Goal: Use online tool/utility: Utilize a website feature to perform a specific function

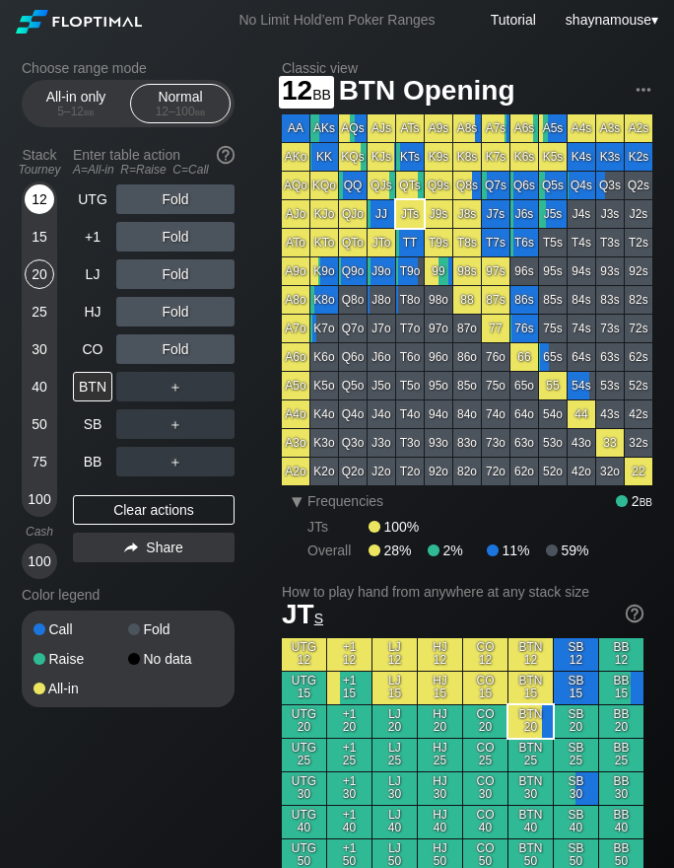
click at [42, 201] on div "12" at bounding box center [40, 199] width 30 height 30
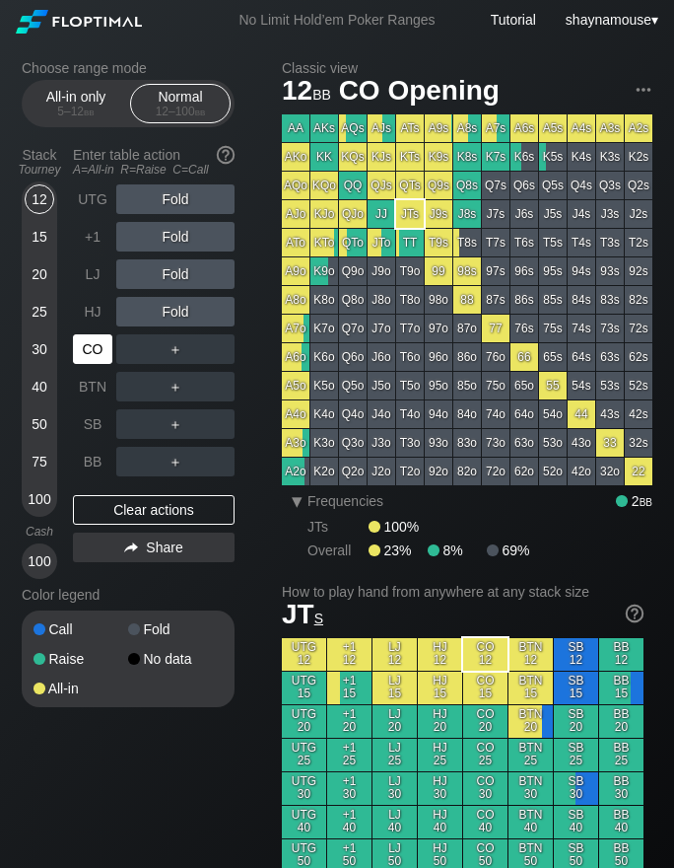
click at [89, 338] on div "CO" at bounding box center [92, 349] width 39 height 30
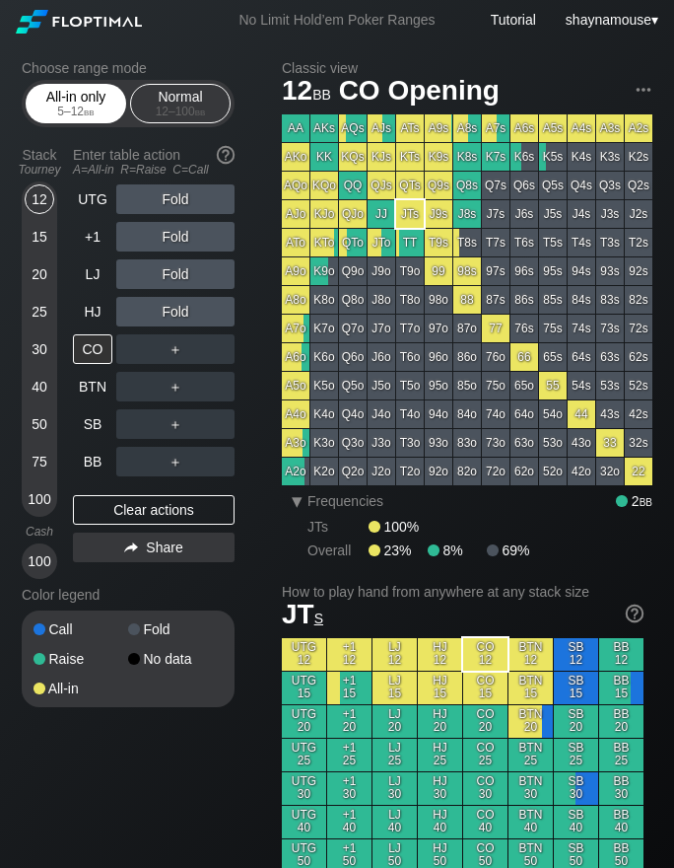
click at [84, 98] on div "All-in only 5 – 12 bb" at bounding box center [76, 103] width 91 height 37
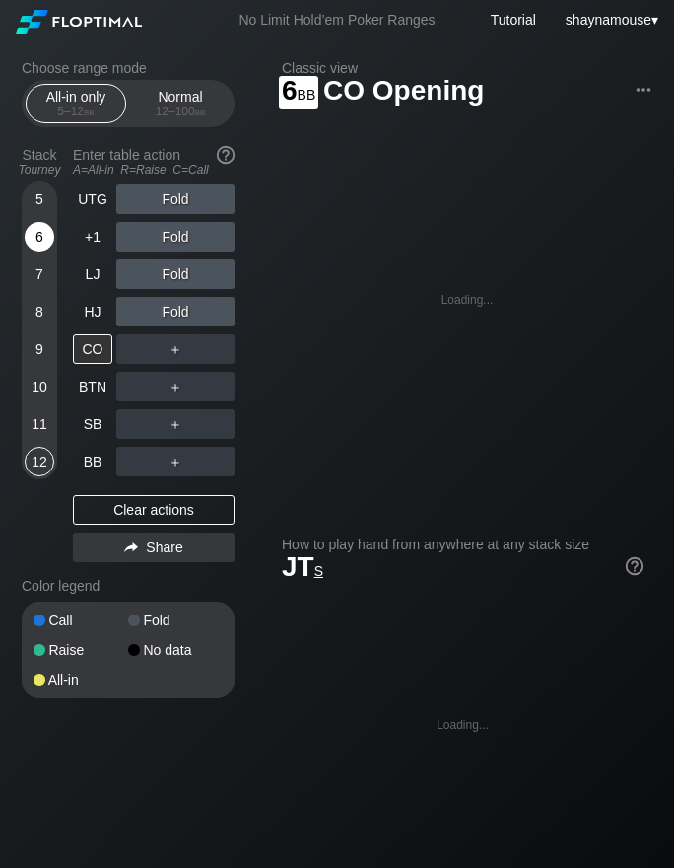
click at [39, 243] on div "6" at bounding box center [40, 237] width 30 height 30
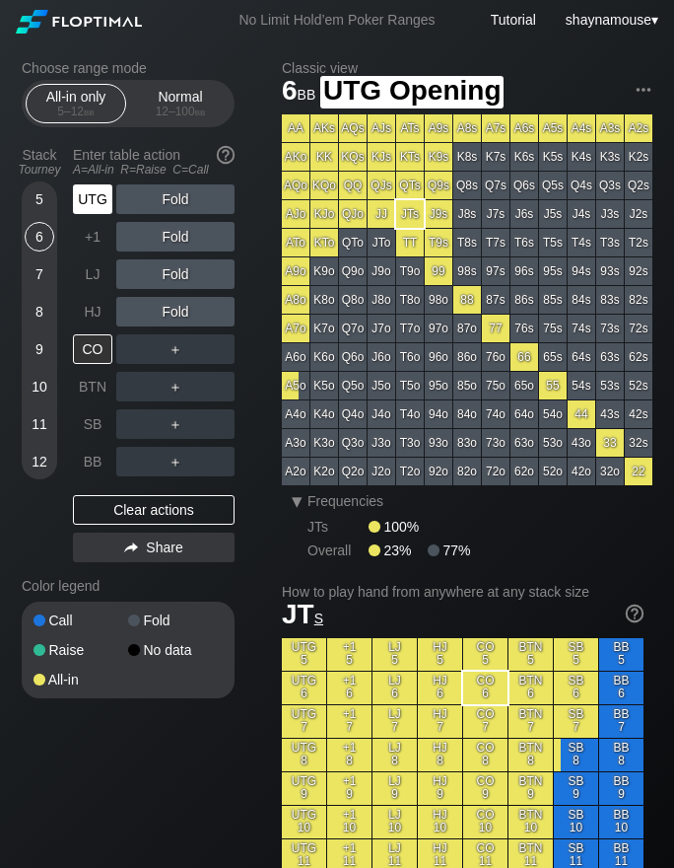
click at [101, 200] on div "UTG" at bounding box center [92, 199] width 39 height 30
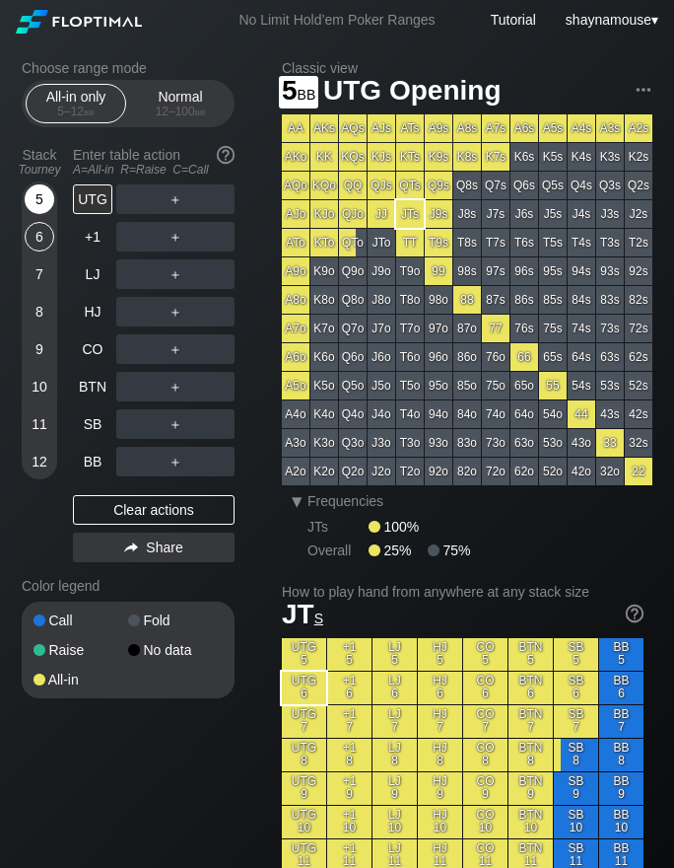
click at [27, 201] on div "5" at bounding box center [40, 199] width 30 height 30
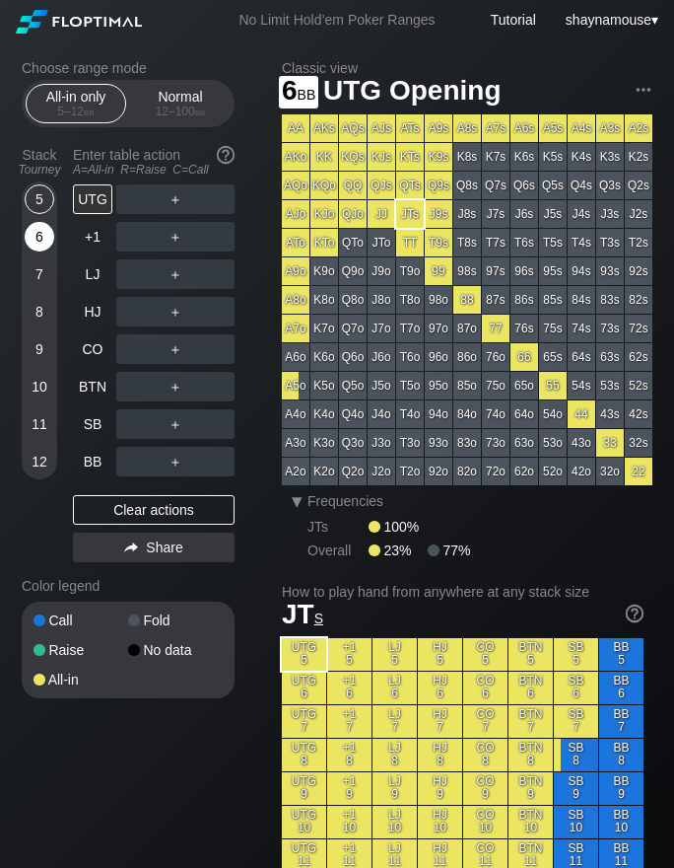
click at [40, 243] on div "6" at bounding box center [40, 237] width 30 height 30
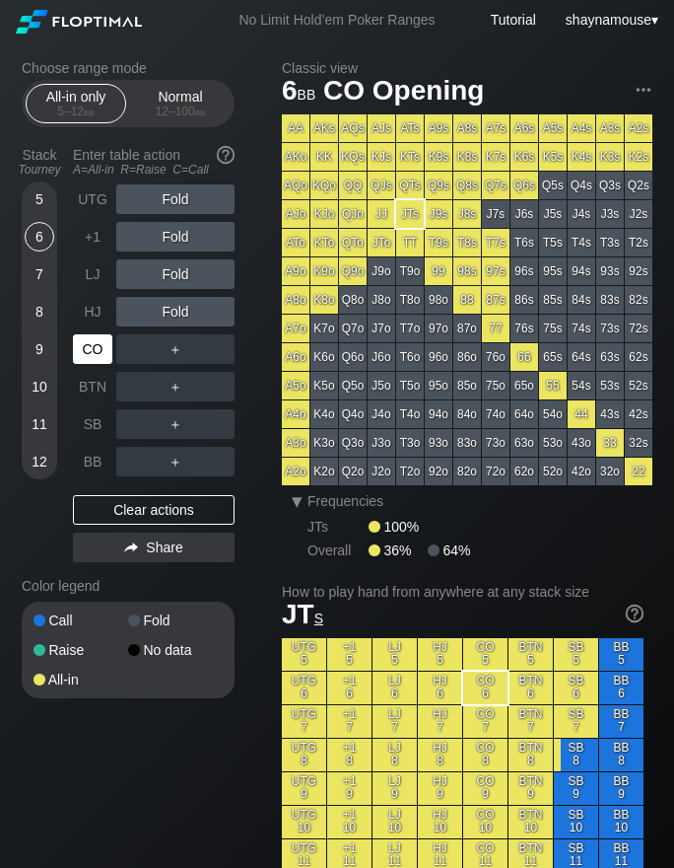
click at [100, 346] on div "CO" at bounding box center [92, 349] width 39 height 30
click at [53, 309] on div "8" at bounding box center [40, 312] width 30 height 30
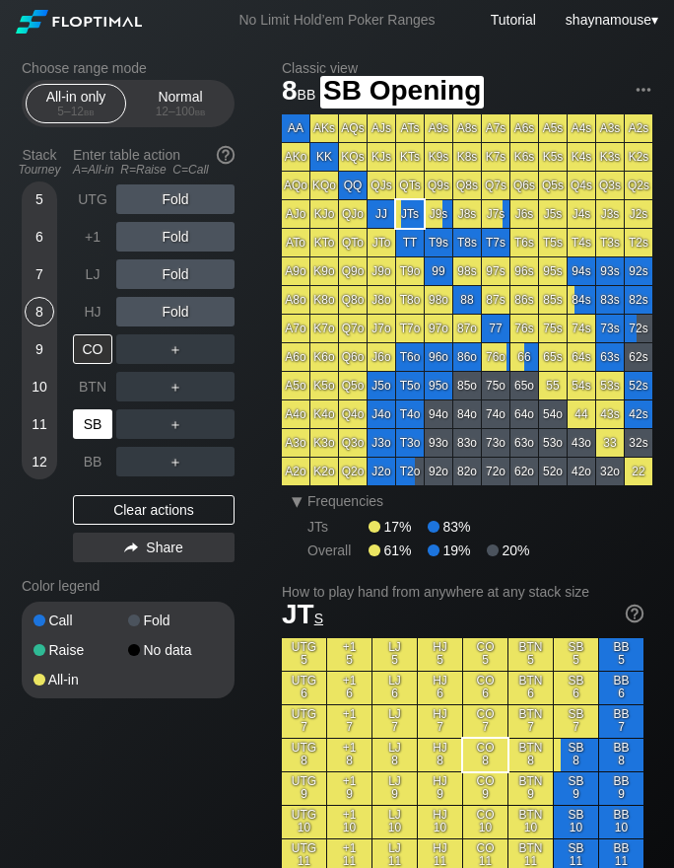
click at [95, 432] on div "SB" at bounding box center [92, 424] width 39 height 30
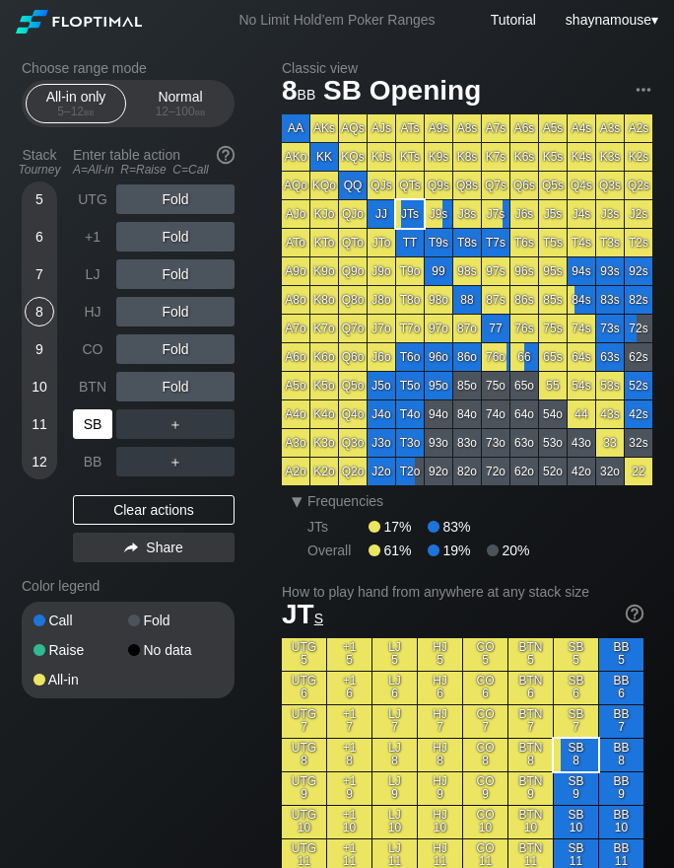
click at [95, 432] on div "SB" at bounding box center [92, 424] width 39 height 30
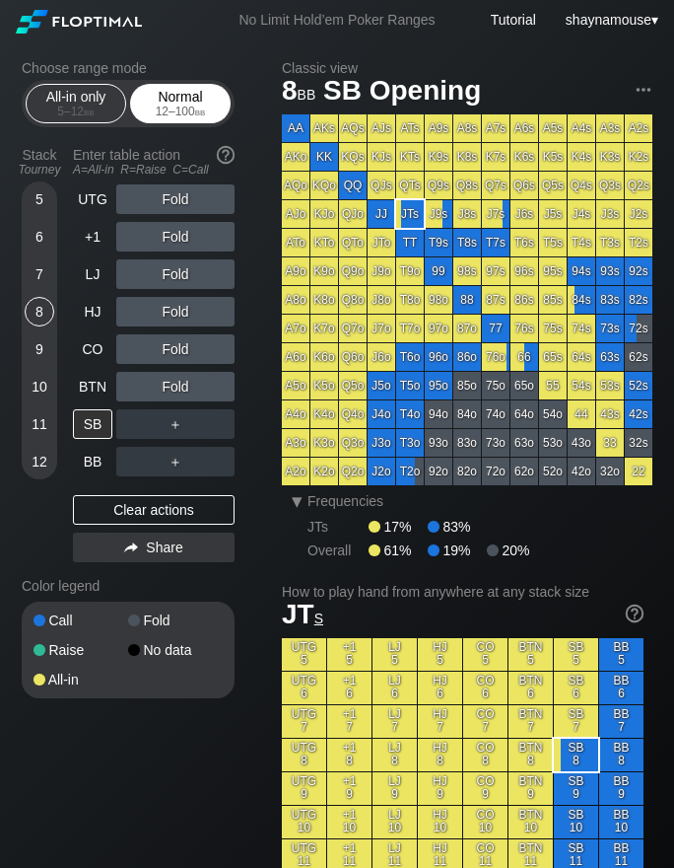
click at [181, 104] on div "Normal 12 – 100 bb" at bounding box center [180, 103] width 91 height 37
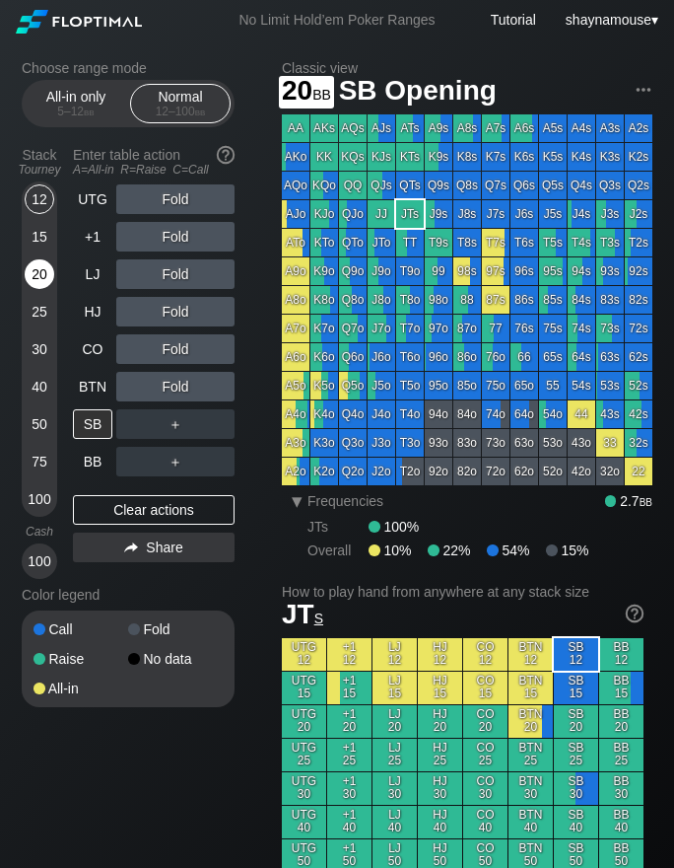
click at [37, 285] on div "20" at bounding box center [40, 274] width 30 height 30
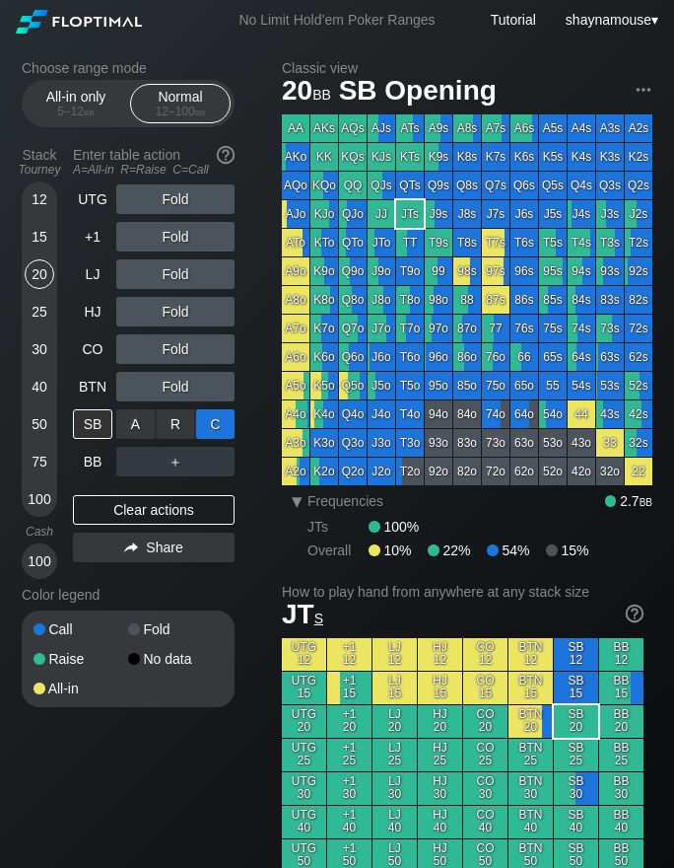
click at [205, 431] on div "C ✕" at bounding box center [215, 424] width 38 height 30
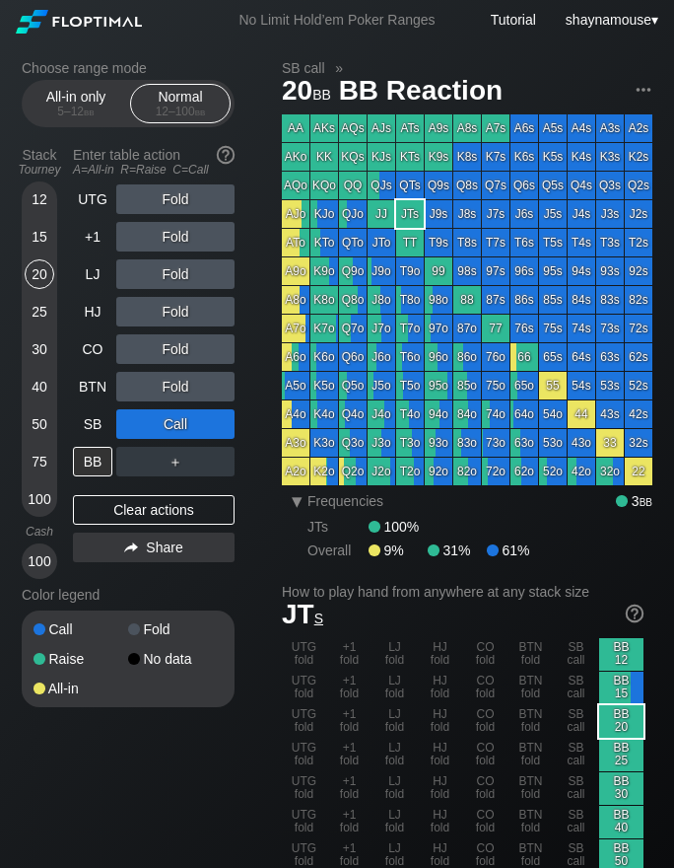
click at [72, 454] on div "Stack Tourney Enter table action A=All-in R=Raise C=Call [PHONE_NUMBER] [PHONE_…" at bounding box center [128, 359] width 213 height 440
click at [78, 460] on div "BB" at bounding box center [92, 462] width 39 height 30
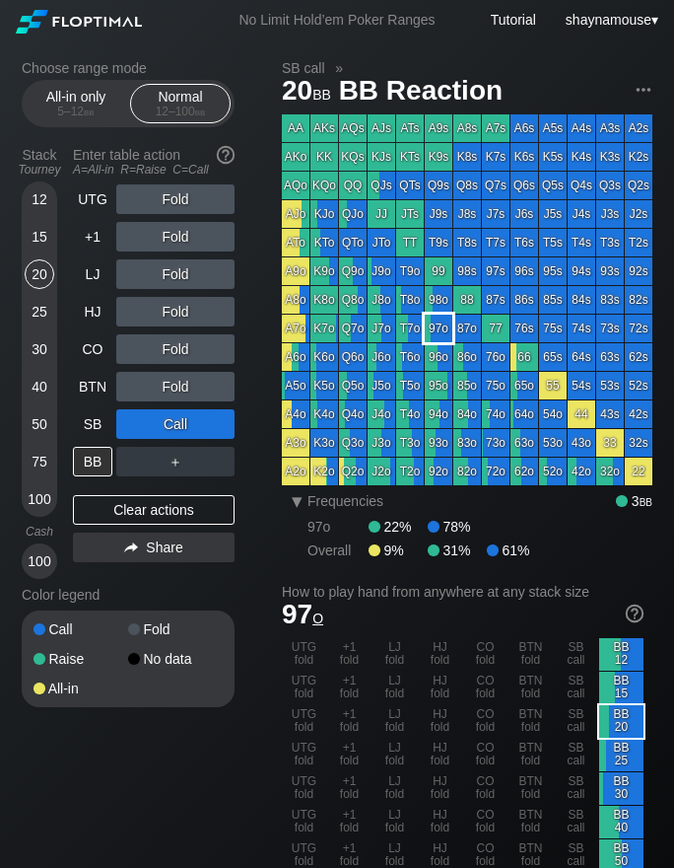
click at [438, 326] on div "97o" at bounding box center [439, 329] width 28 height 28
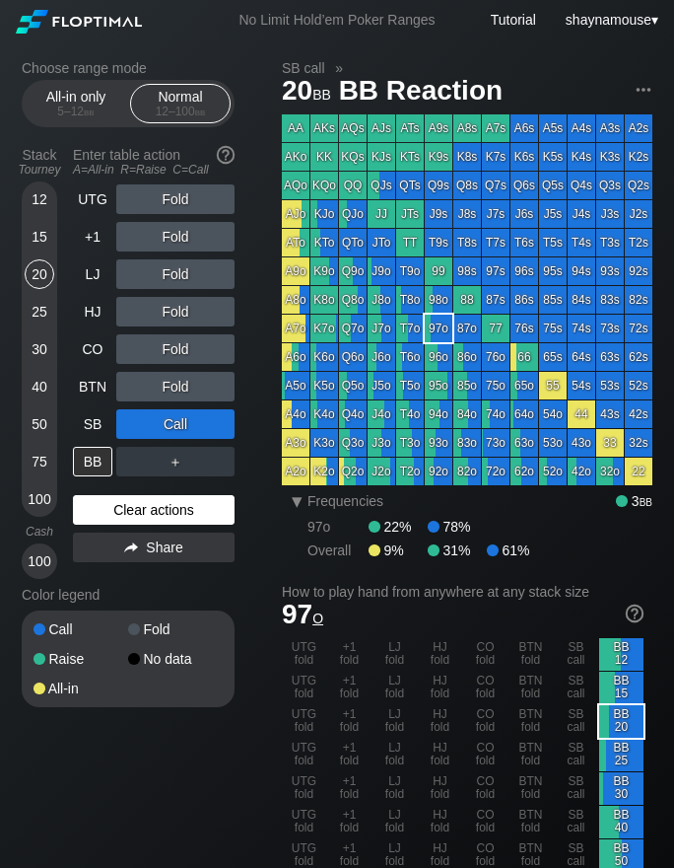
click at [129, 516] on div "Clear actions" at bounding box center [154, 510] width 162 height 30
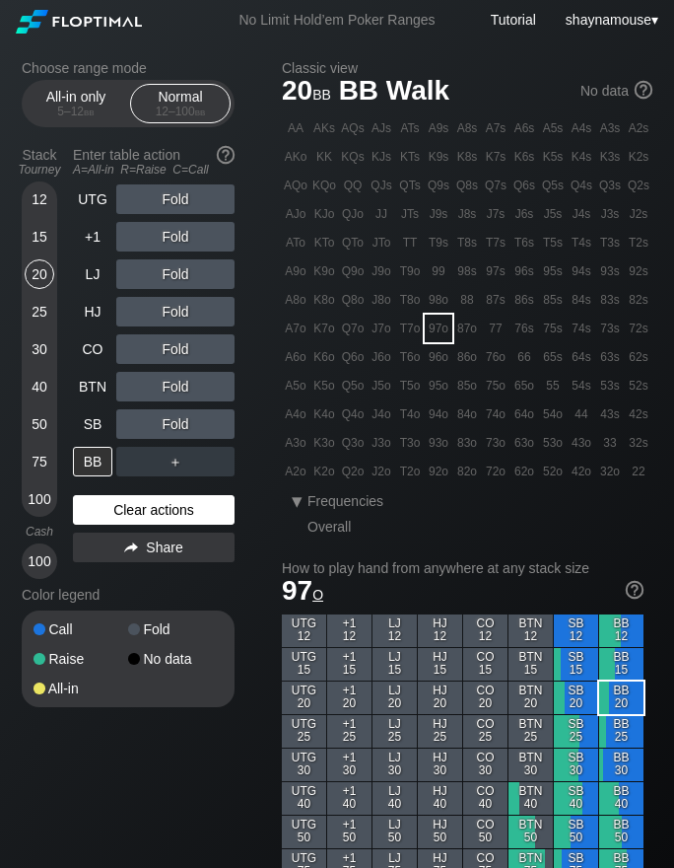
click at [129, 516] on div "Clear actions" at bounding box center [154, 510] width 162 height 30
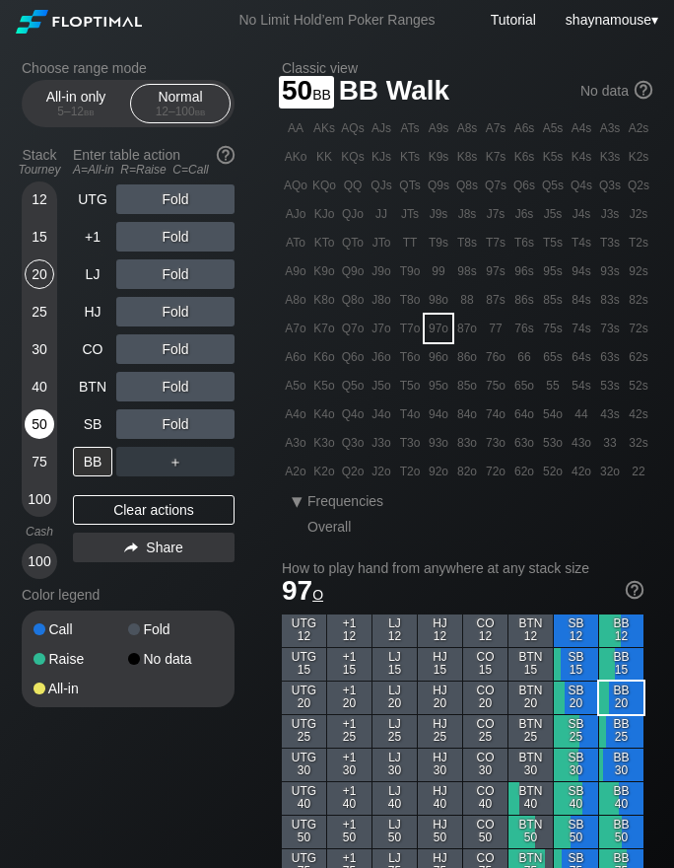
click at [34, 412] on div "50" at bounding box center [40, 424] width 30 height 30
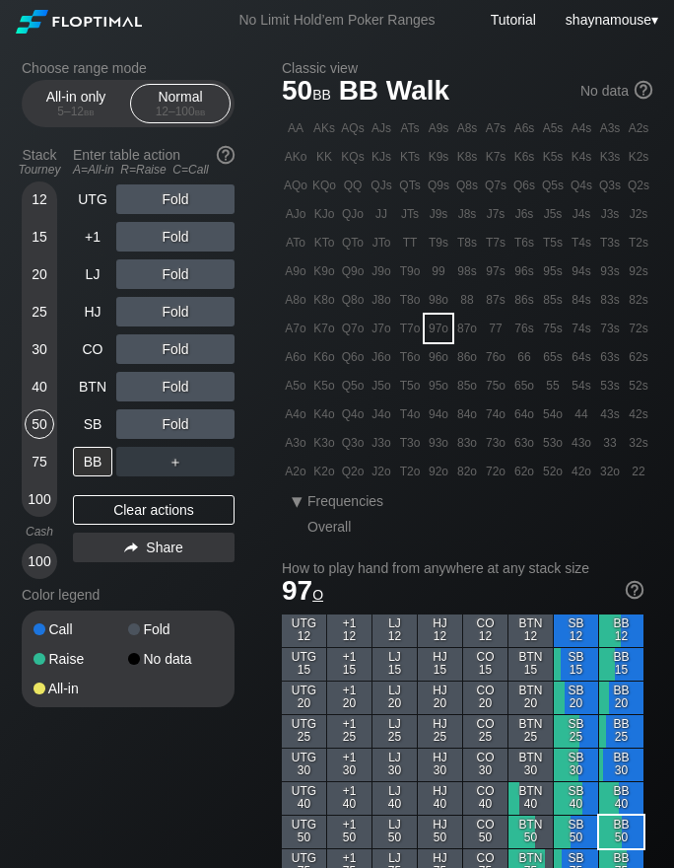
click at [37, 393] on div "40" at bounding box center [40, 387] width 30 height 30
click at [180, 313] on div "R ✕" at bounding box center [176, 312] width 38 height 30
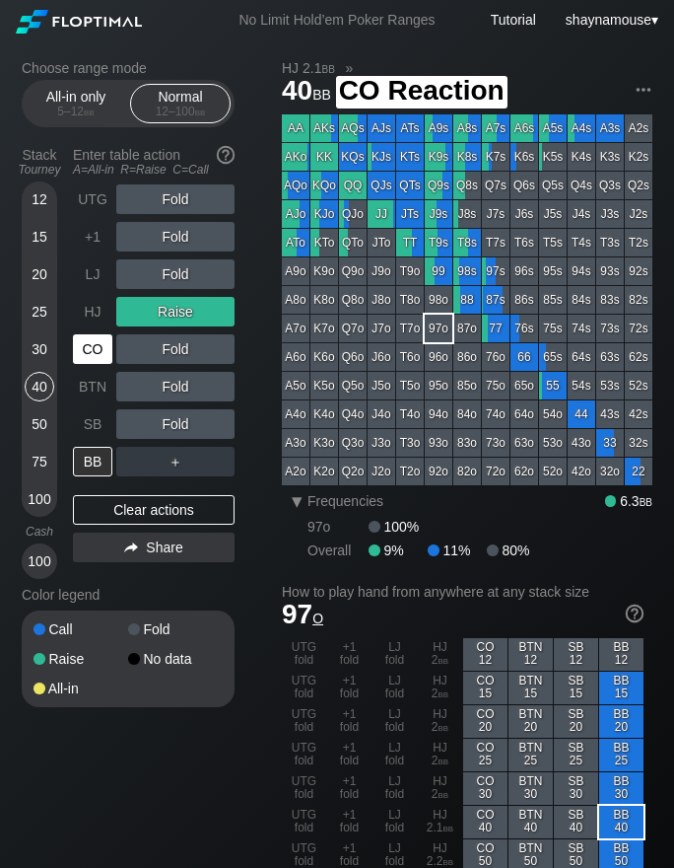
click at [95, 354] on div "CO" at bounding box center [92, 349] width 39 height 30
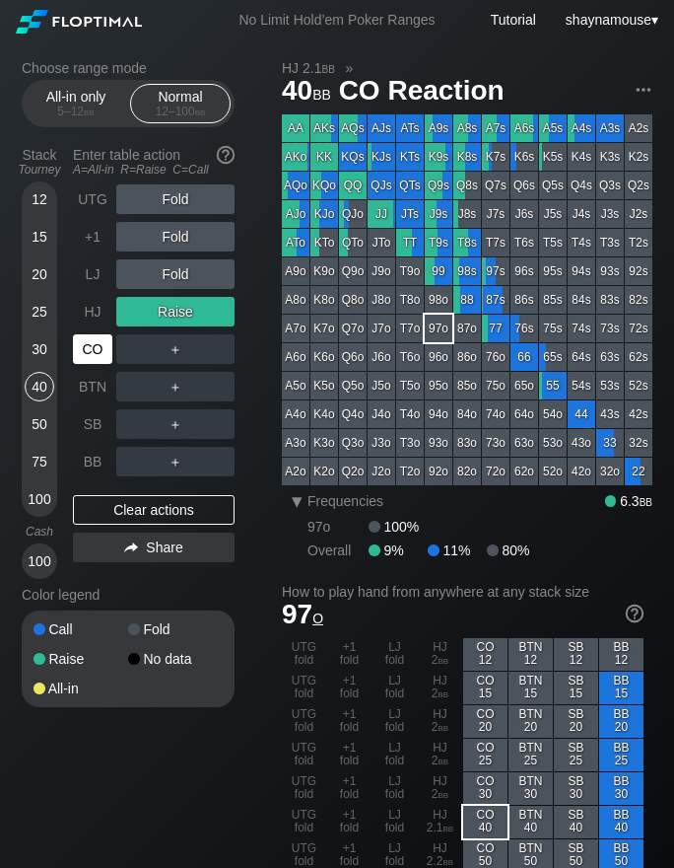
click at [95, 354] on div "CO" at bounding box center [92, 349] width 39 height 30
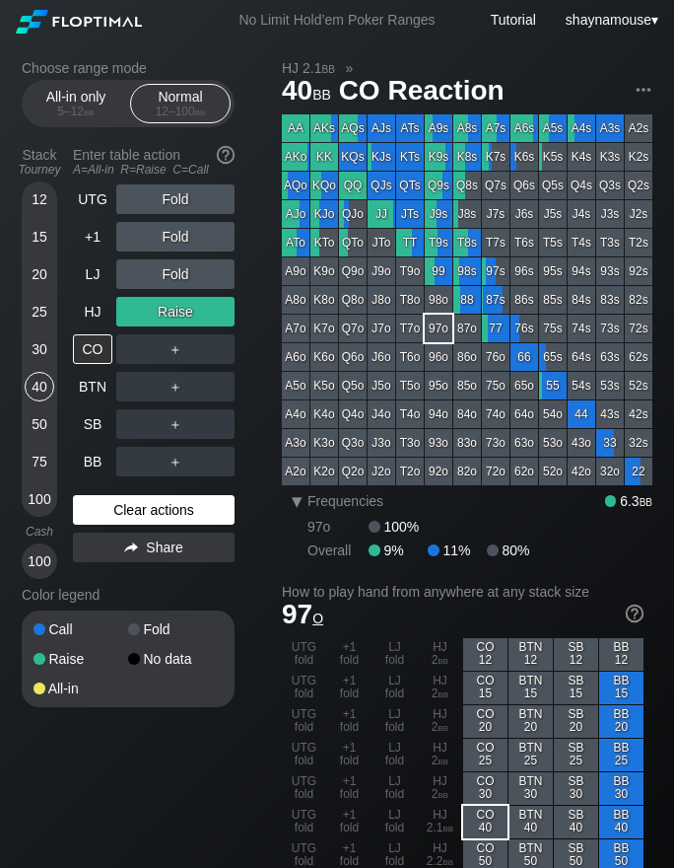
click at [188, 502] on div "Clear actions" at bounding box center [154, 510] width 162 height 30
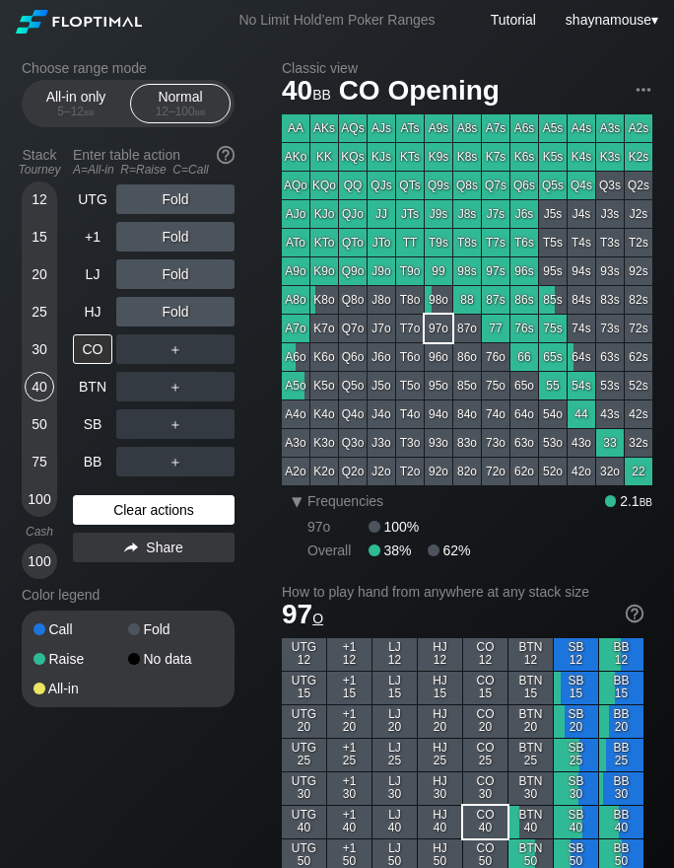
click at [188, 502] on div "Clear actions" at bounding box center [154, 510] width 162 height 30
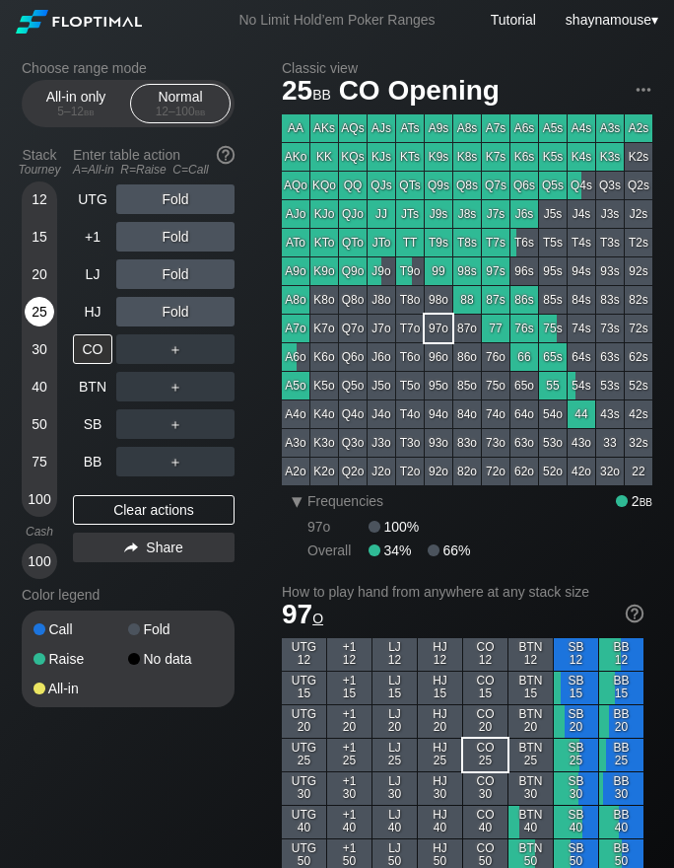
click at [41, 310] on div "25" at bounding box center [40, 312] width 30 height 30
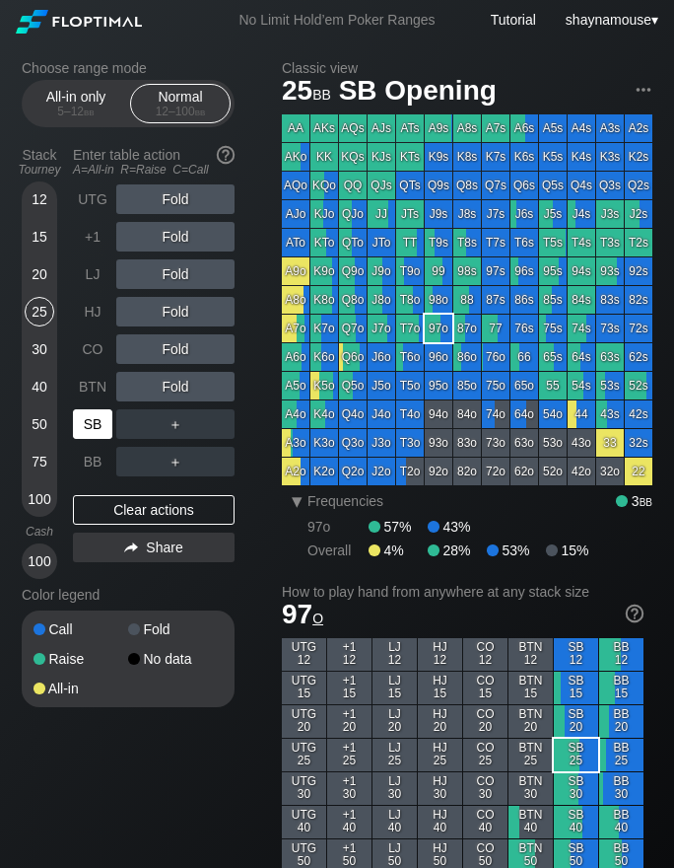
click at [93, 425] on div "SB" at bounding box center [92, 424] width 39 height 30
click at [93, 424] on div "SB" at bounding box center [92, 424] width 39 height 30
click at [219, 429] on div "C ✕" at bounding box center [215, 424] width 38 height 30
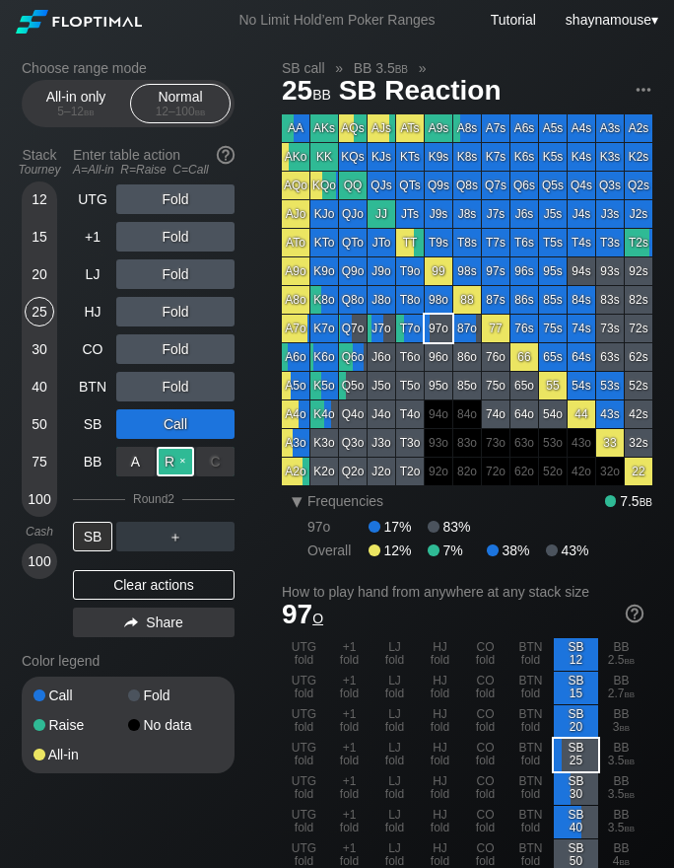
click at [178, 465] on div "R ✕" at bounding box center [176, 462] width 38 height 30
click at [176, 468] on div "R ✕" at bounding box center [176, 462] width 38 height 30
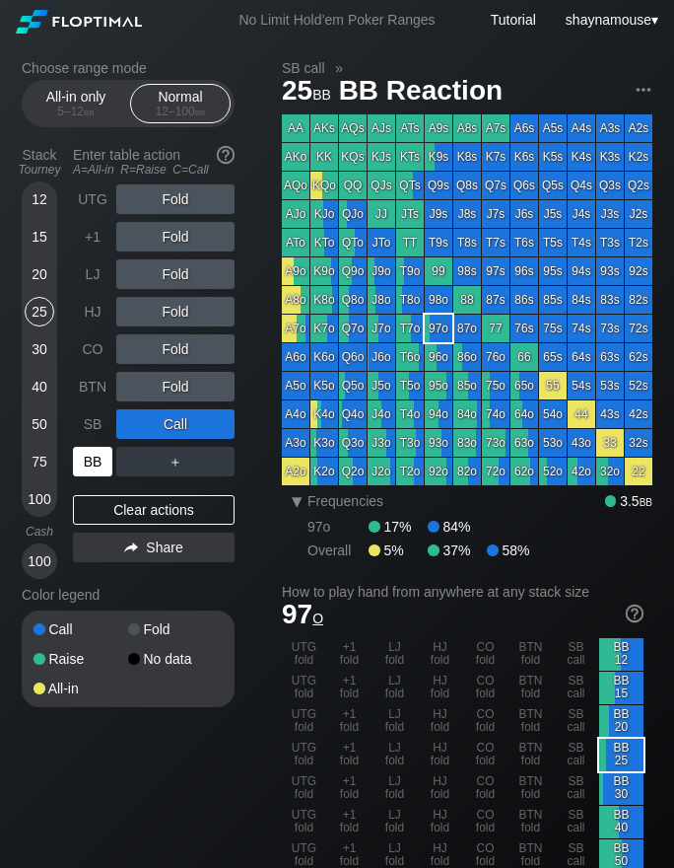
click at [100, 466] on div "BB" at bounding box center [92, 462] width 39 height 30
click at [180, 458] on div "R ✕" at bounding box center [176, 462] width 38 height 30
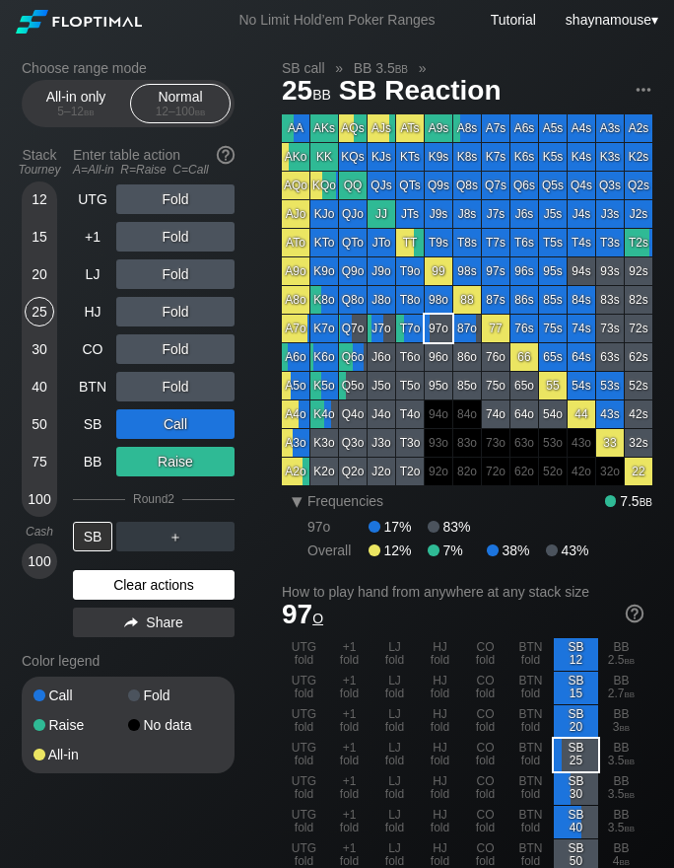
click at [174, 582] on div "Clear actions" at bounding box center [154, 585] width 162 height 30
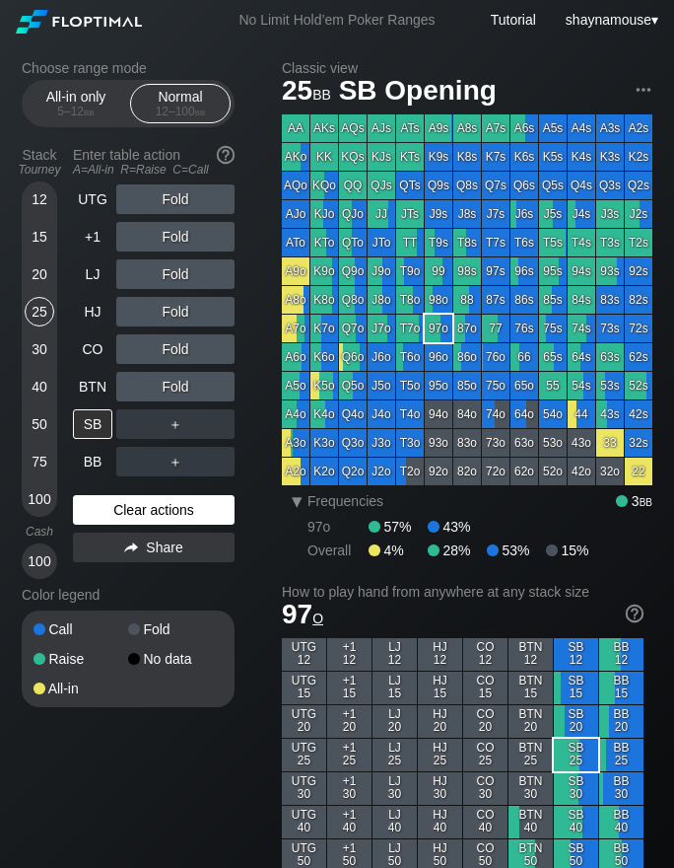
click at [174, 582] on div "Color legend" at bounding box center [128, 595] width 213 height 32
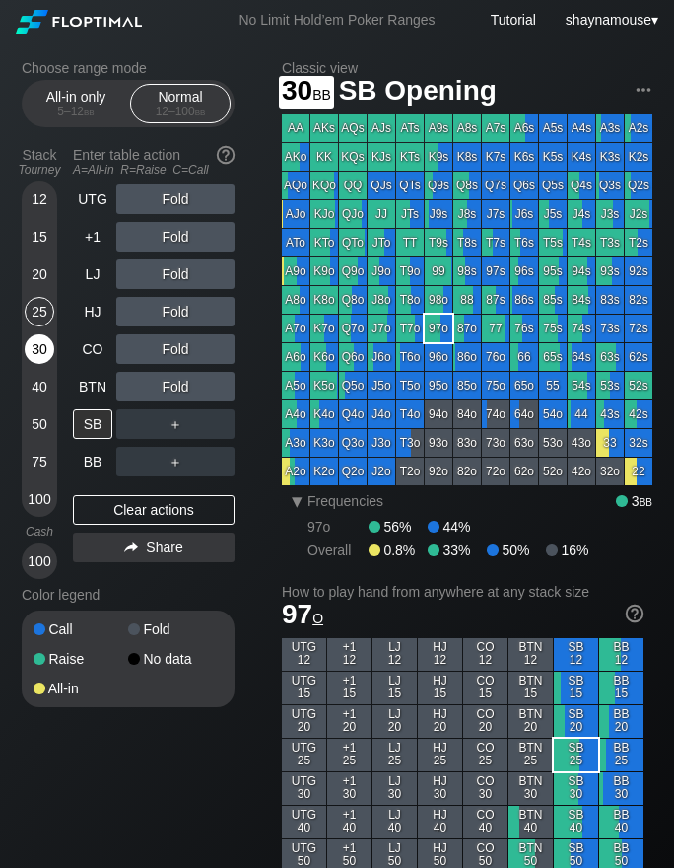
click at [45, 349] on div "30" at bounding box center [40, 349] width 30 height 30
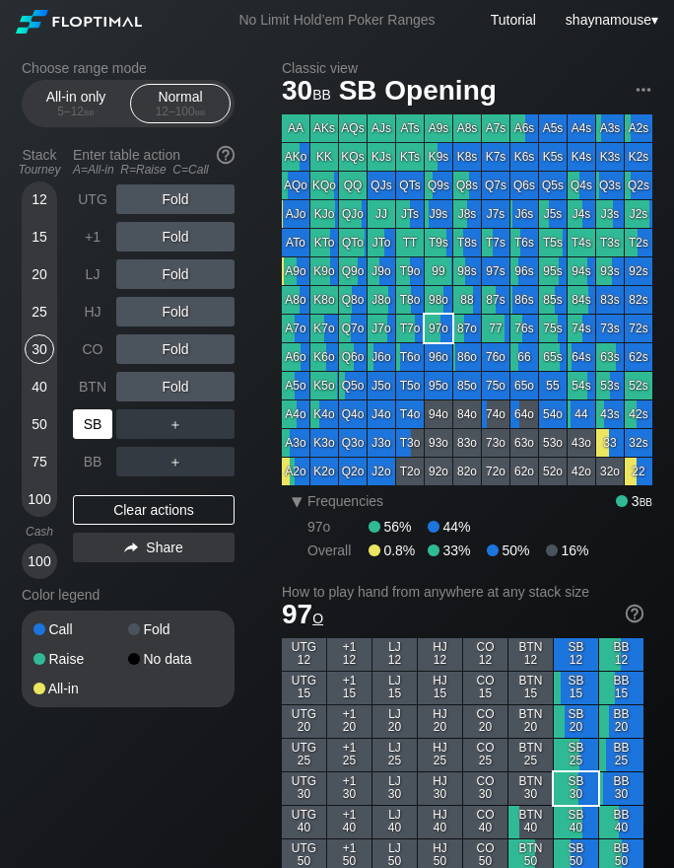
click at [89, 422] on div "SB" at bounding box center [92, 424] width 39 height 30
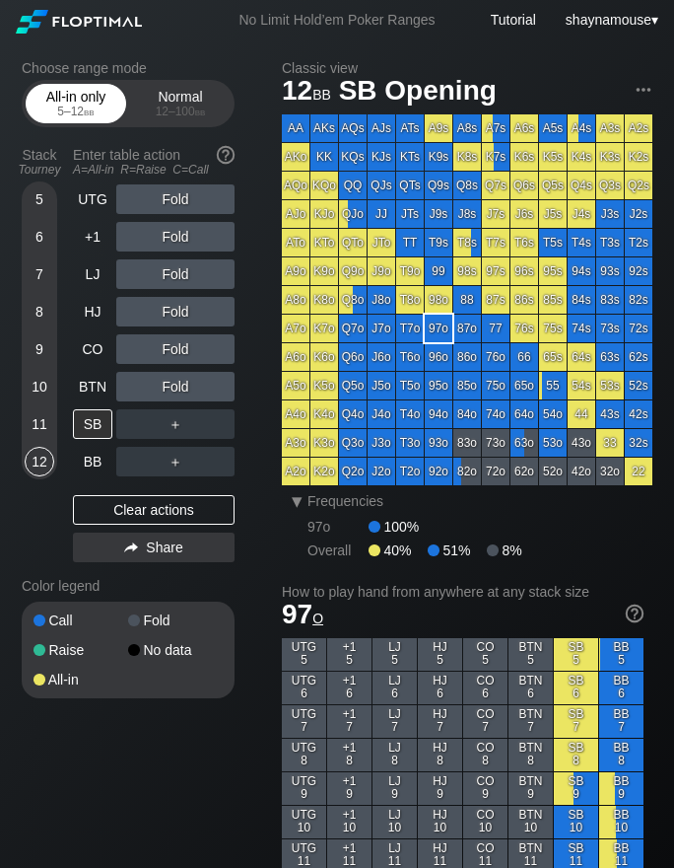
click at [71, 117] on div "5 – 12 bb" at bounding box center [76, 112] width 83 height 14
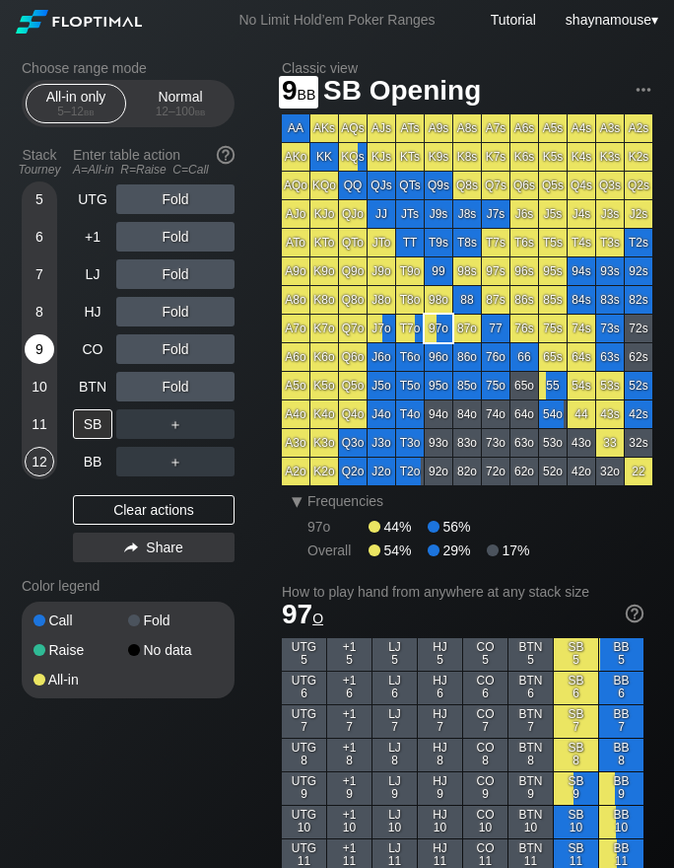
click at [28, 348] on div "9" at bounding box center [40, 349] width 30 height 30
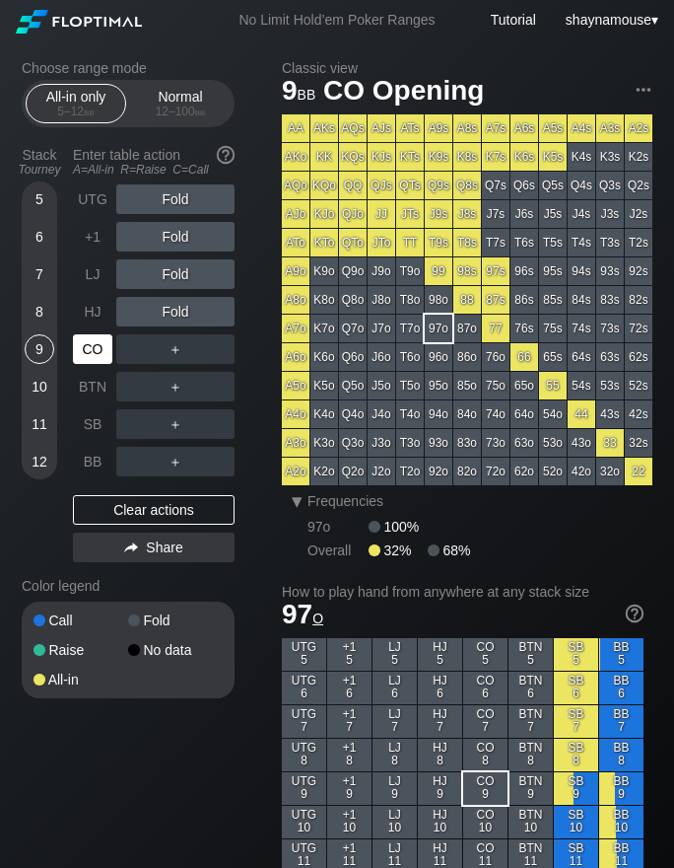
click at [96, 337] on div "CO" at bounding box center [92, 349] width 39 height 30
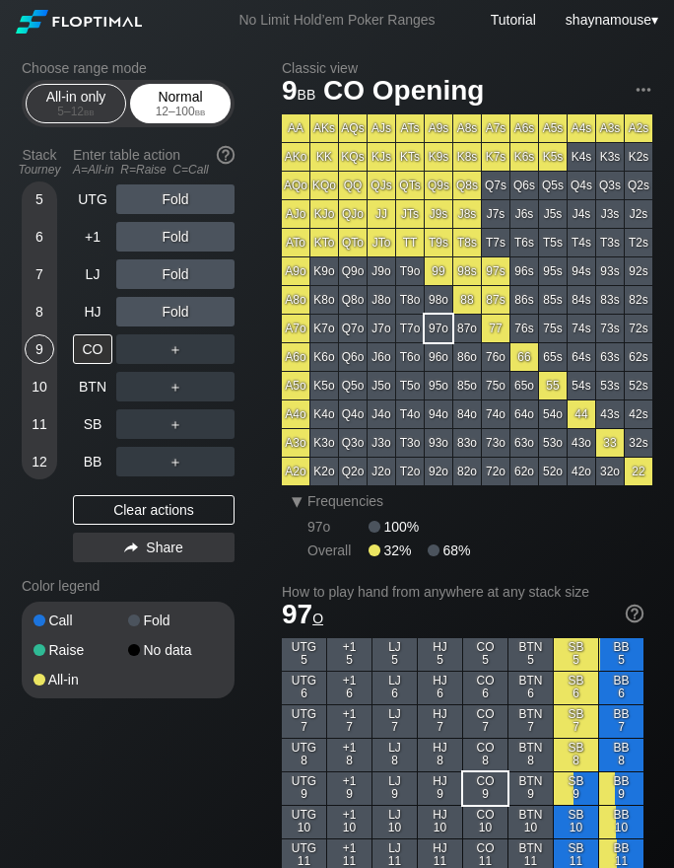
click at [152, 95] on div "Normal 12 – 100 bb" at bounding box center [180, 103] width 91 height 37
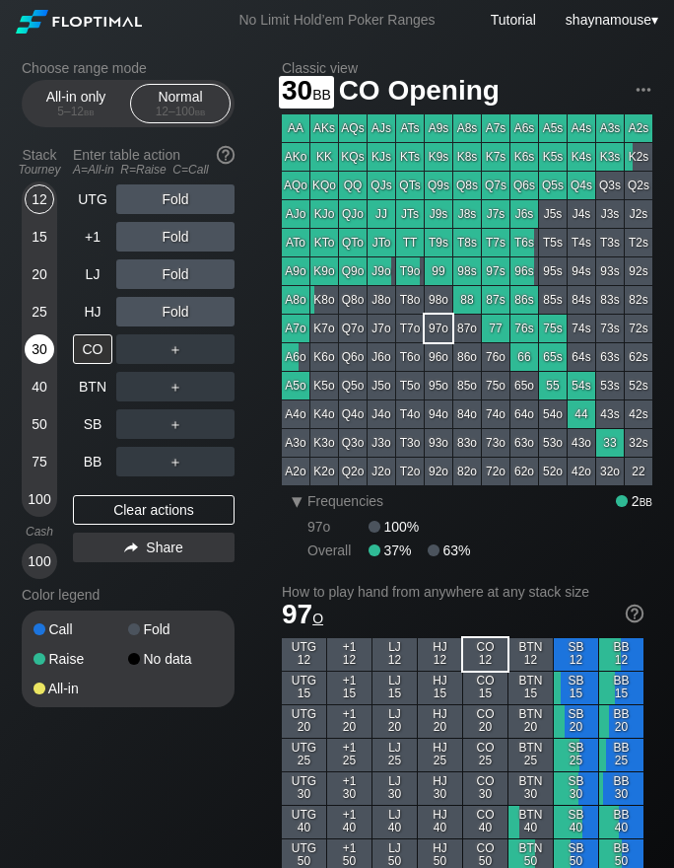
click at [40, 343] on div "30" at bounding box center [40, 349] width 30 height 30
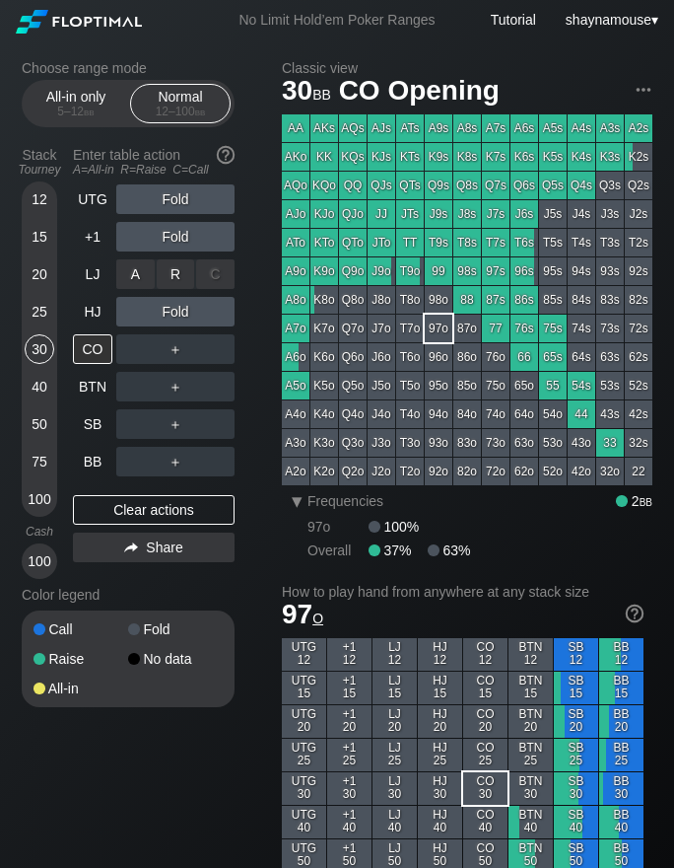
click at [170, 279] on div "R ✕" at bounding box center [176, 274] width 38 height 30
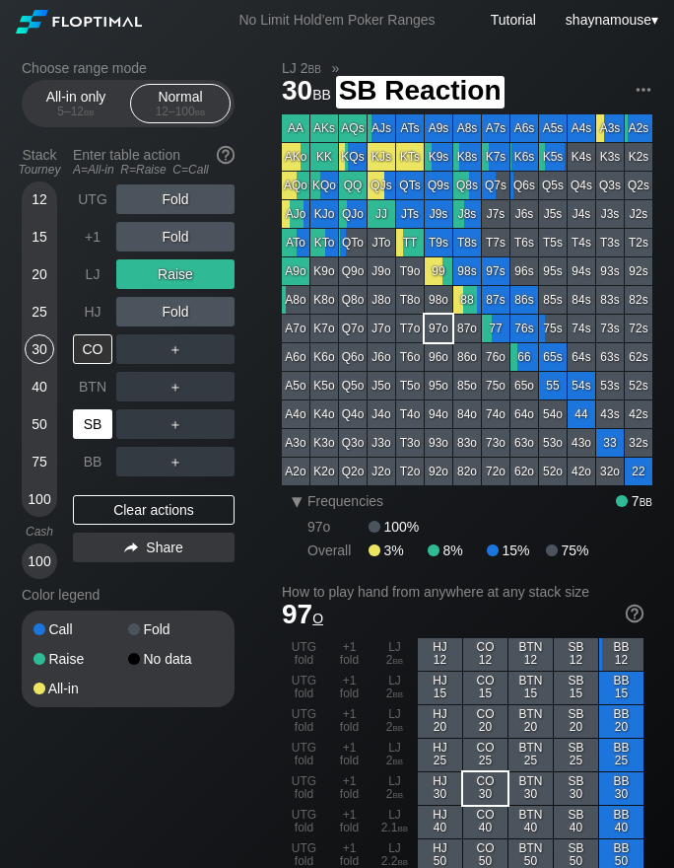
click at [86, 427] on div "SB" at bounding box center [92, 424] width 39 height 30
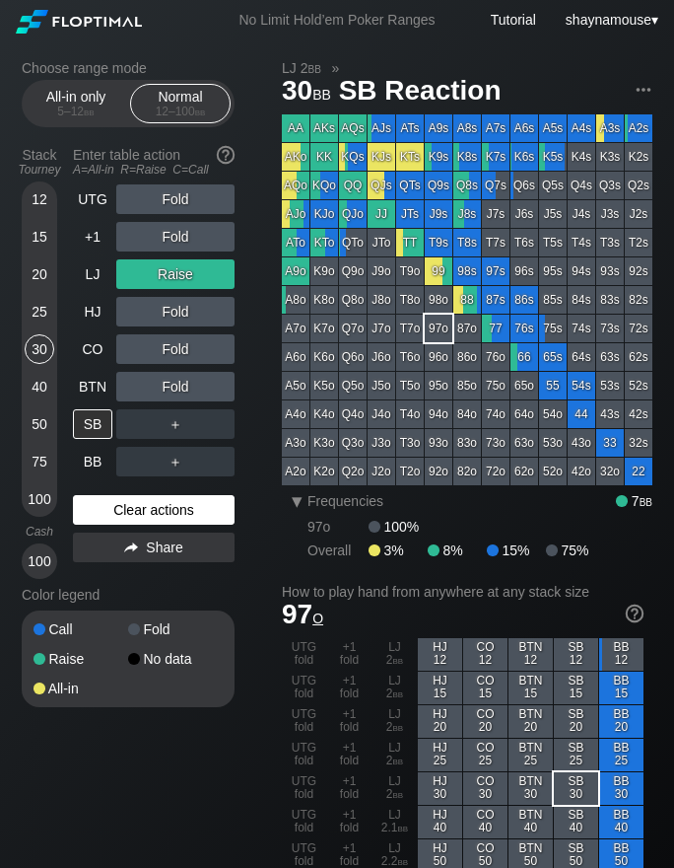
click at [123, 524] on div "Clear actions" at bounding box center [154, 510] width 162 height 30
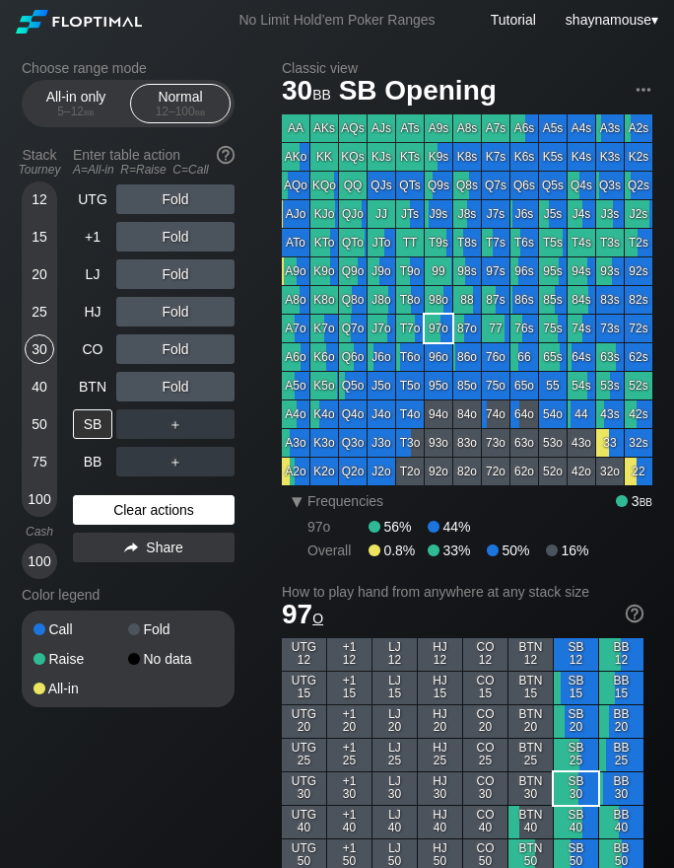
click at [123, 524] on div "Clear actions" at bounding box center [154, 510] width 162 height 30
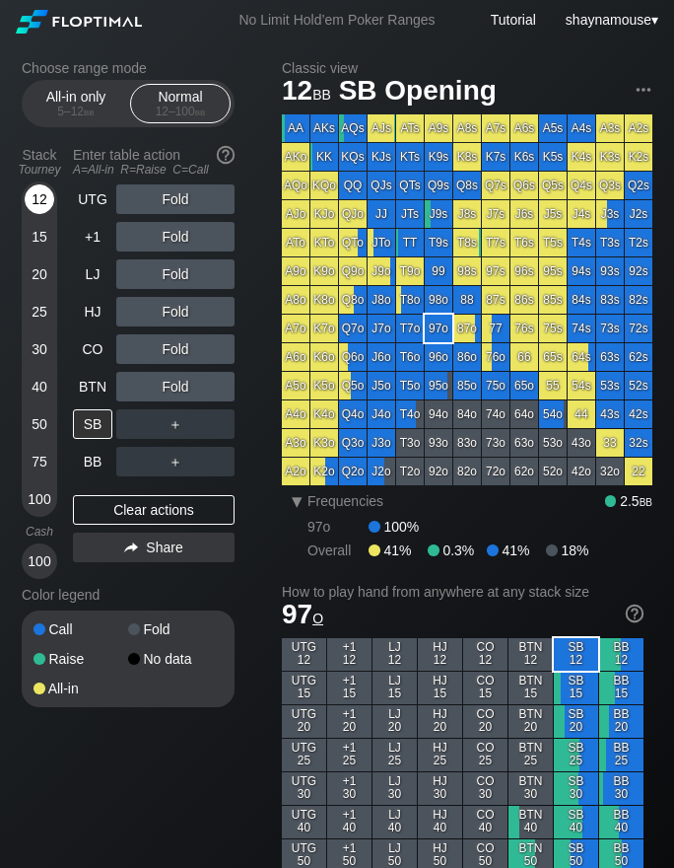
click at [43, 206] on div "12" at bounding box center [40, 199] width 30 height 30
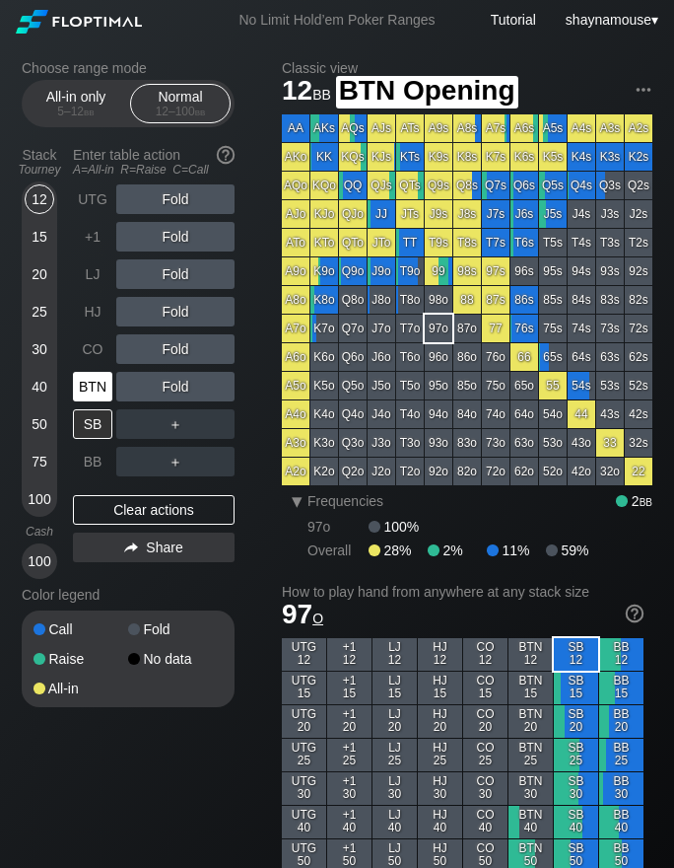
click at [98, 389] on div "BTN" at bounding box center [92, 387] width 39 height 30
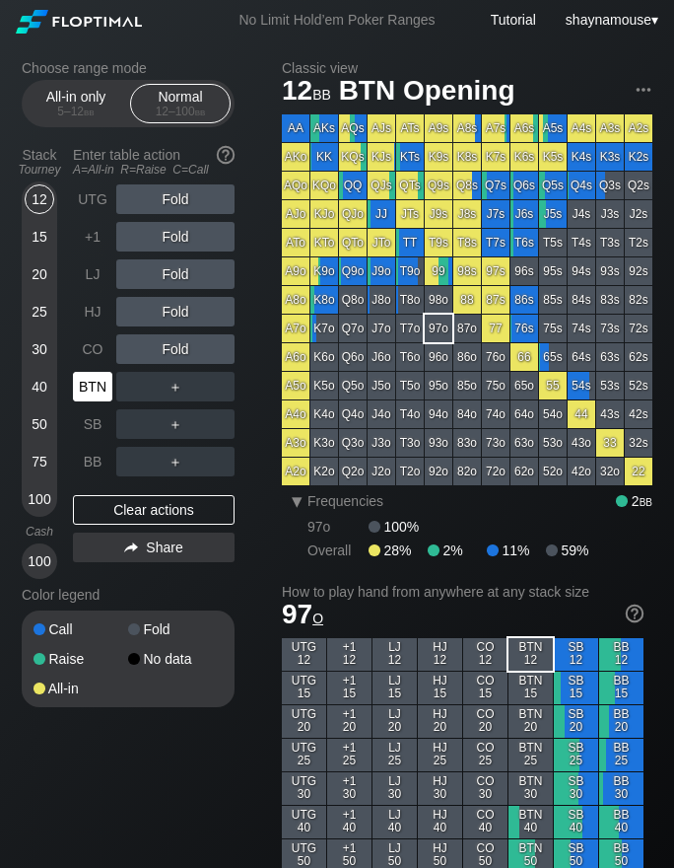
click at [98, 389] on div "BTN" at bounding box center [92, 387] width 39 height 30
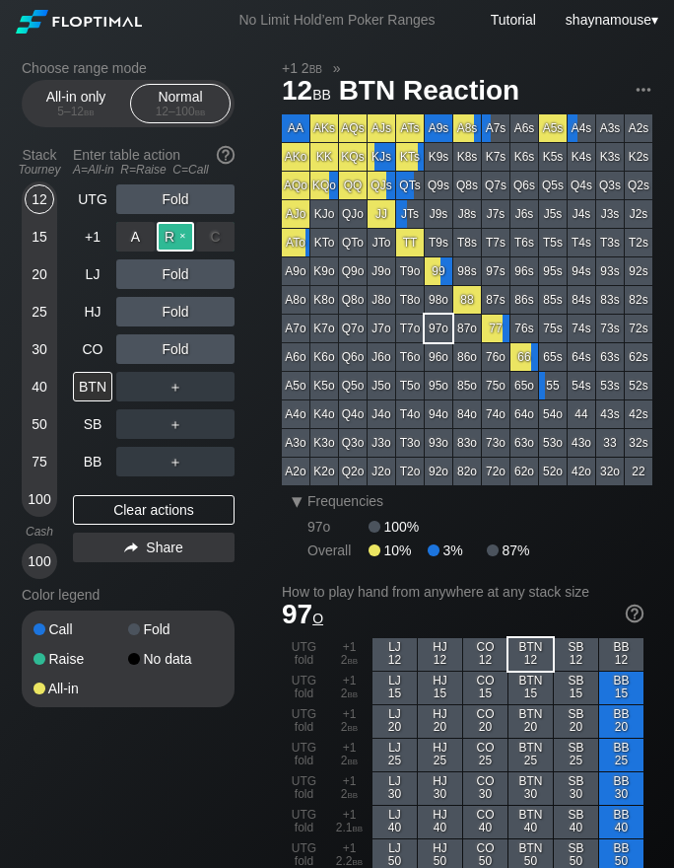
click at [173, 240] on div "R ✕" at bounding box center [176, 237] width 38 height 30
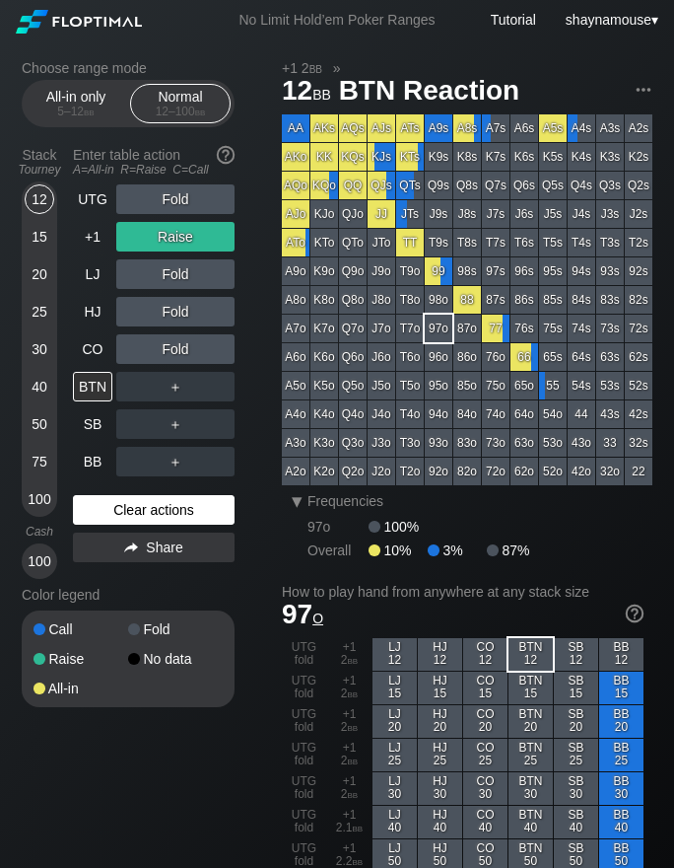
click at [107, 513] on div "Clear actions" at bounding box center [154, 510] width 162 height 30
